Goal: Transaction & Acquisition: Download file/media

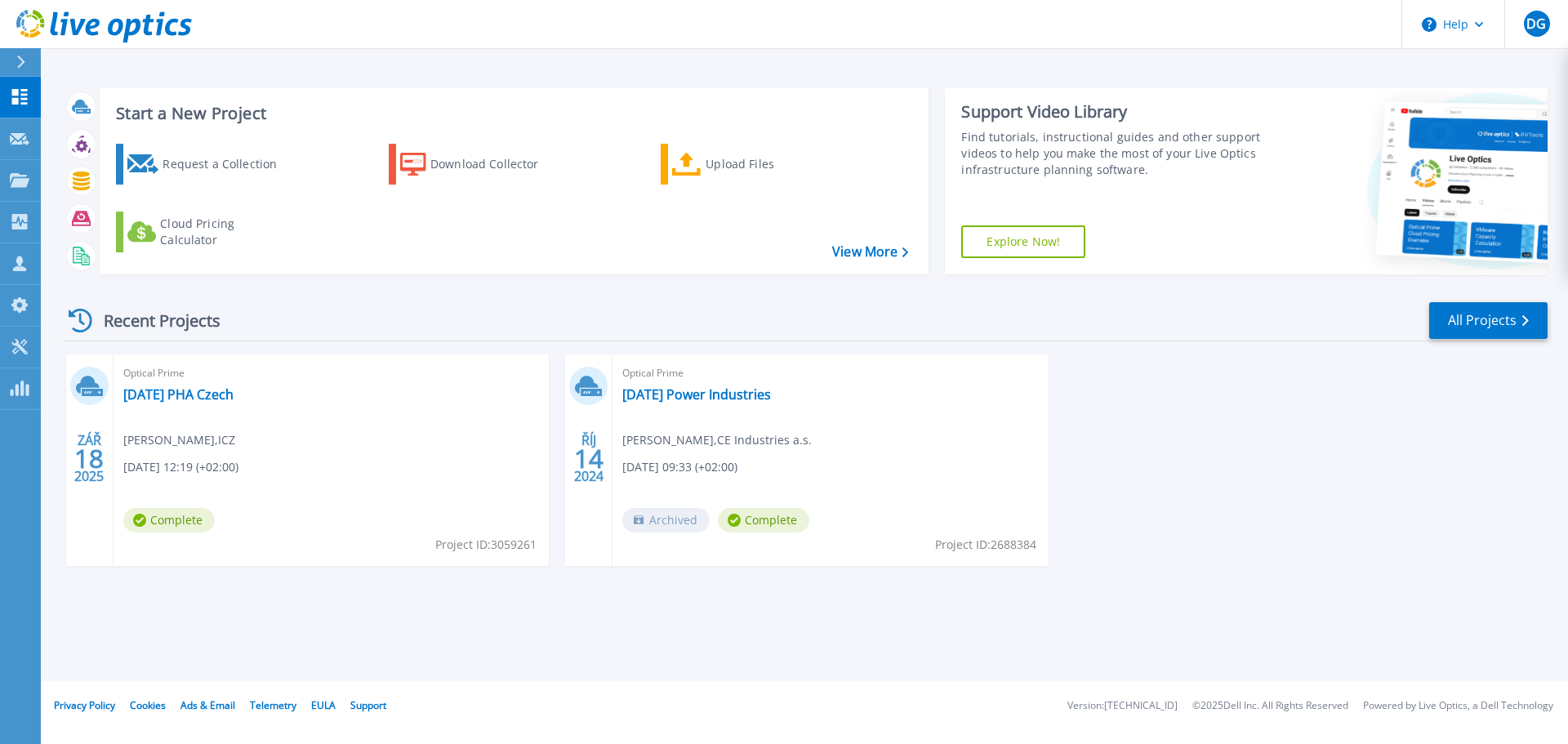
click at [13, 63] on button at bounding box center [20, 63] width 40 height 29
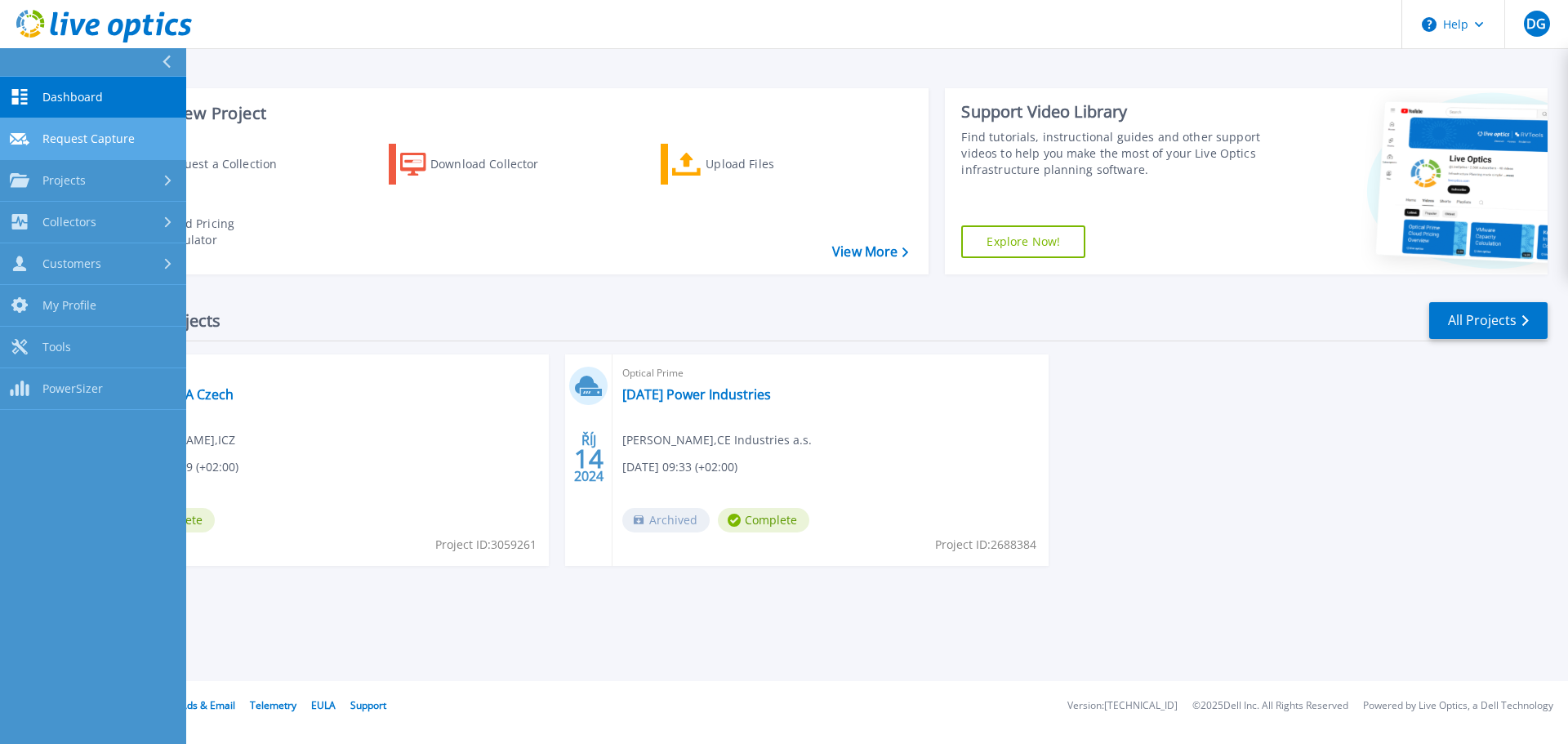
click at [54, 137] on span "Request Capture" at bounding box center [89, 139] width 92 height 14
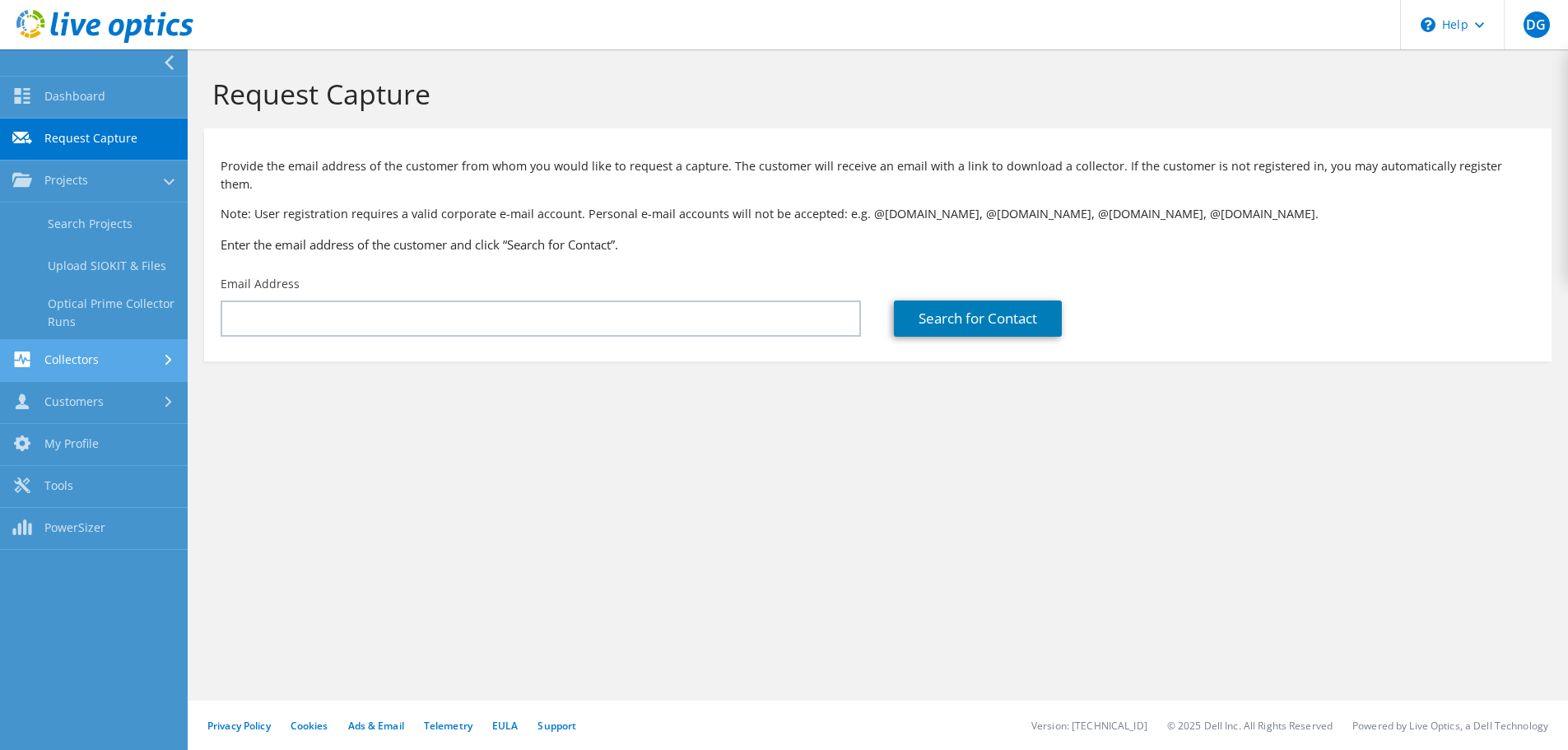
click at [103, 362] on link "Collectors" at bounding box center [94, 361] width 188 height 42
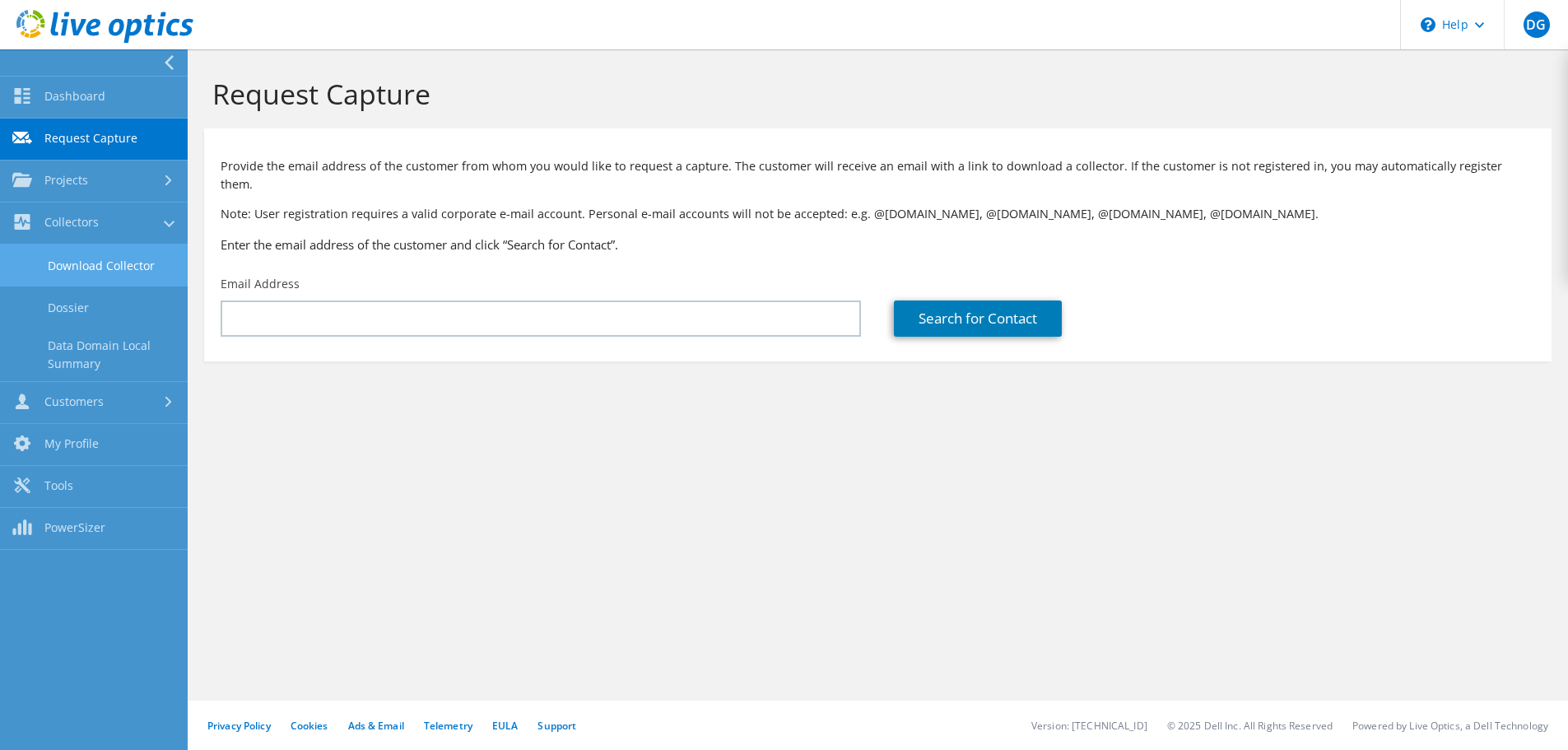
click at [97, 271] on link "Download Collector" at bounding box center [94, 265] width 188 height 42
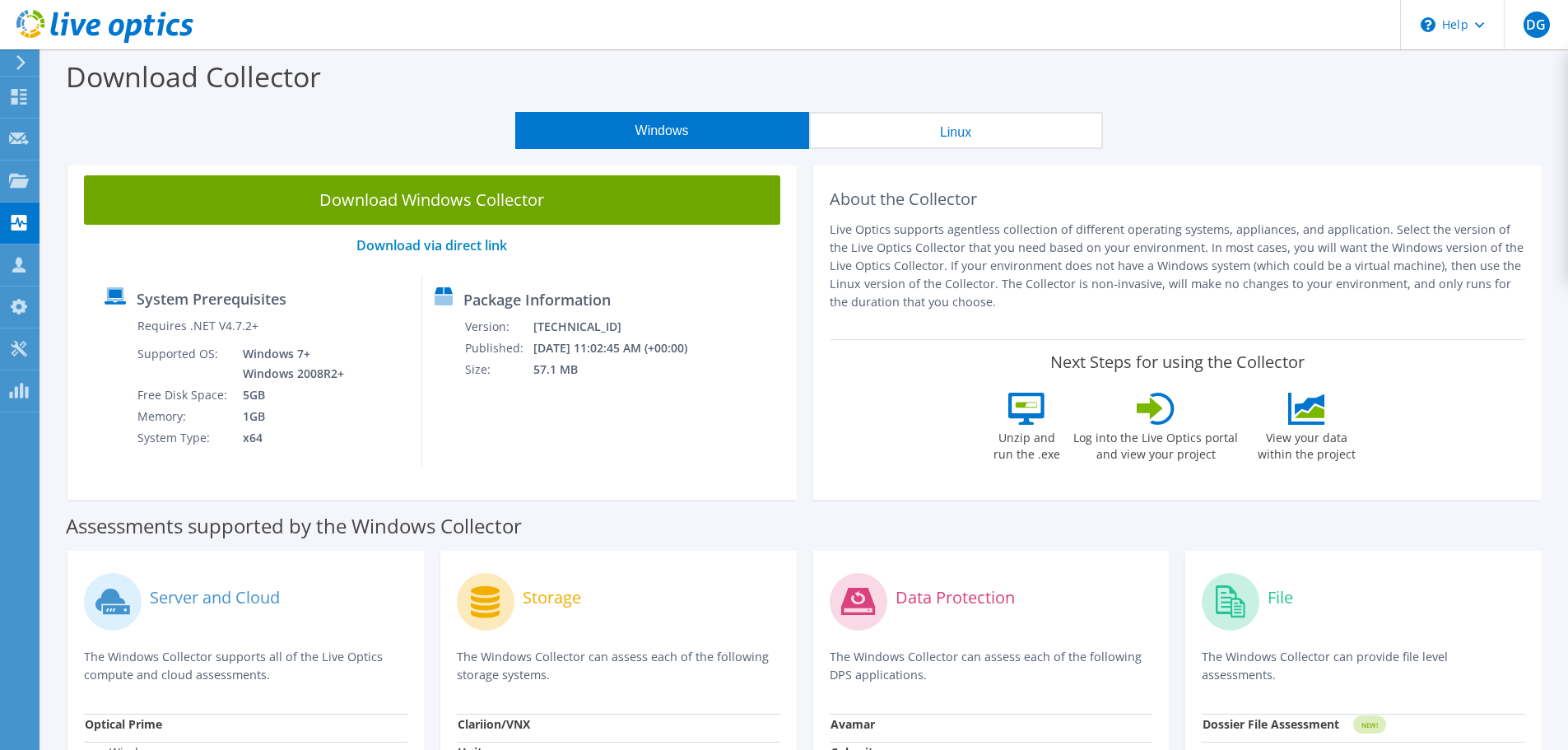
click at [606, 119] on button "Windows" at bounding box center [661, 130] width 294 height 37
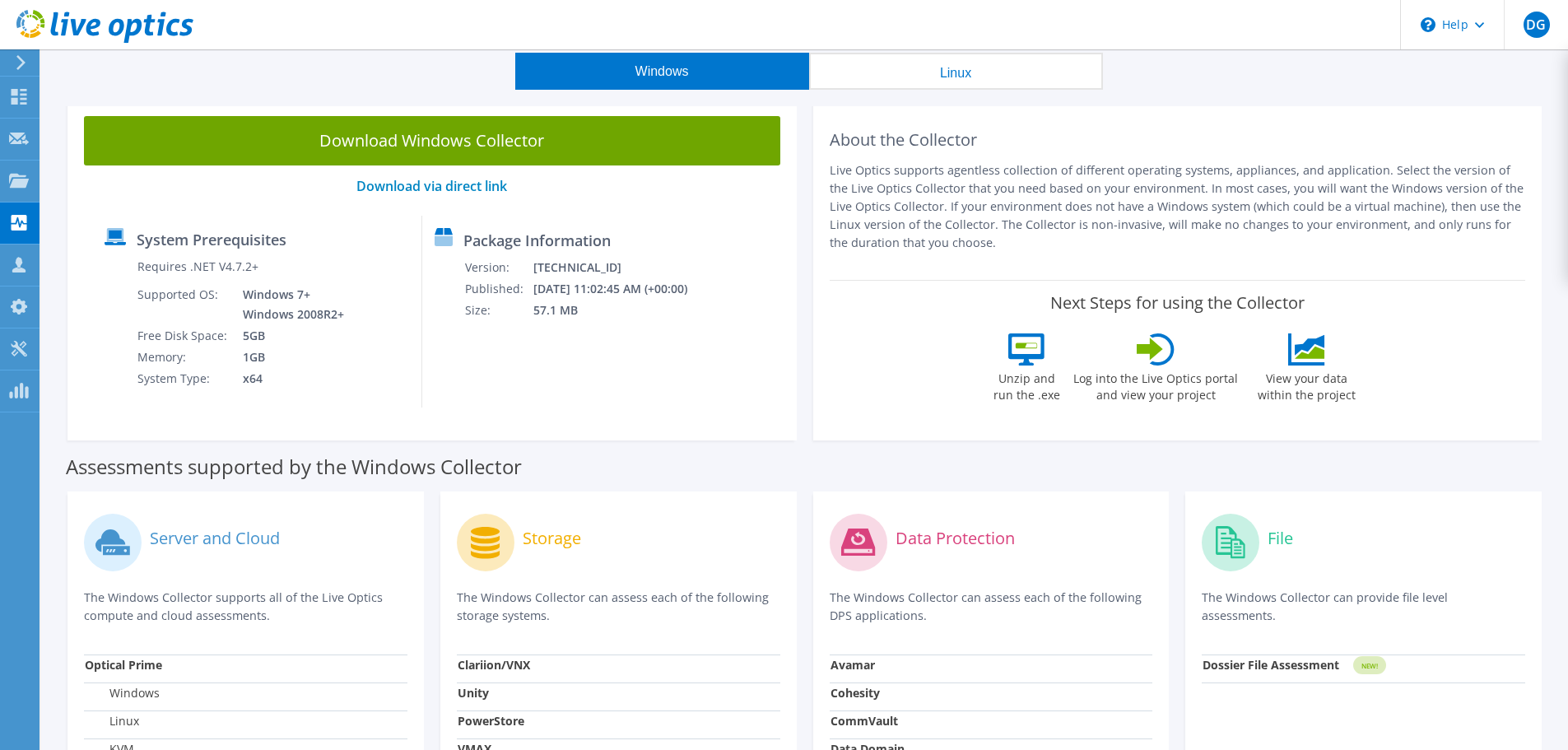
scroll to position [82, 0]
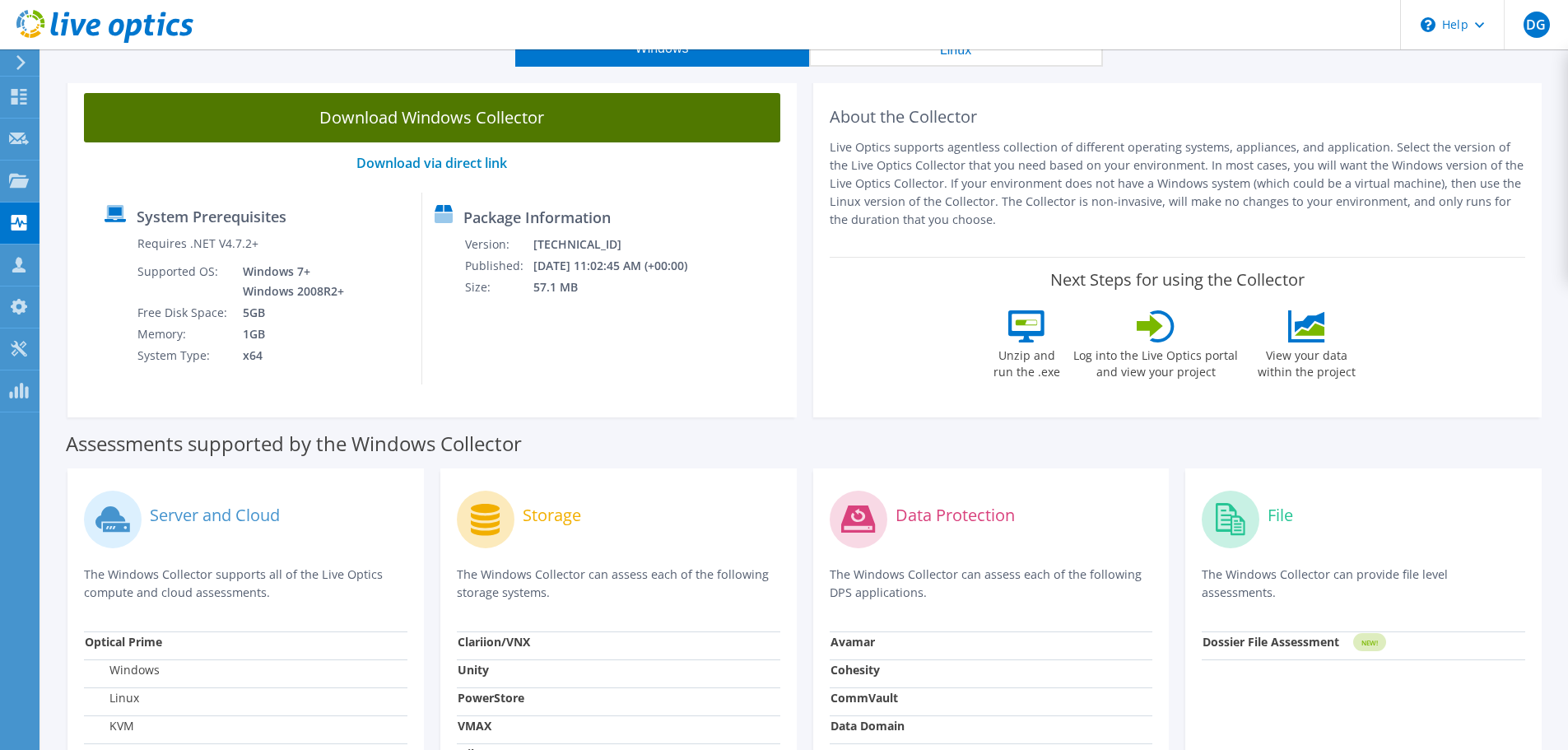
click at [404, 112] on link "Download Windows Collector" at bounding box center [432, 117] width 696 height 49
